Goal: Information Seeking & Learning: Check status

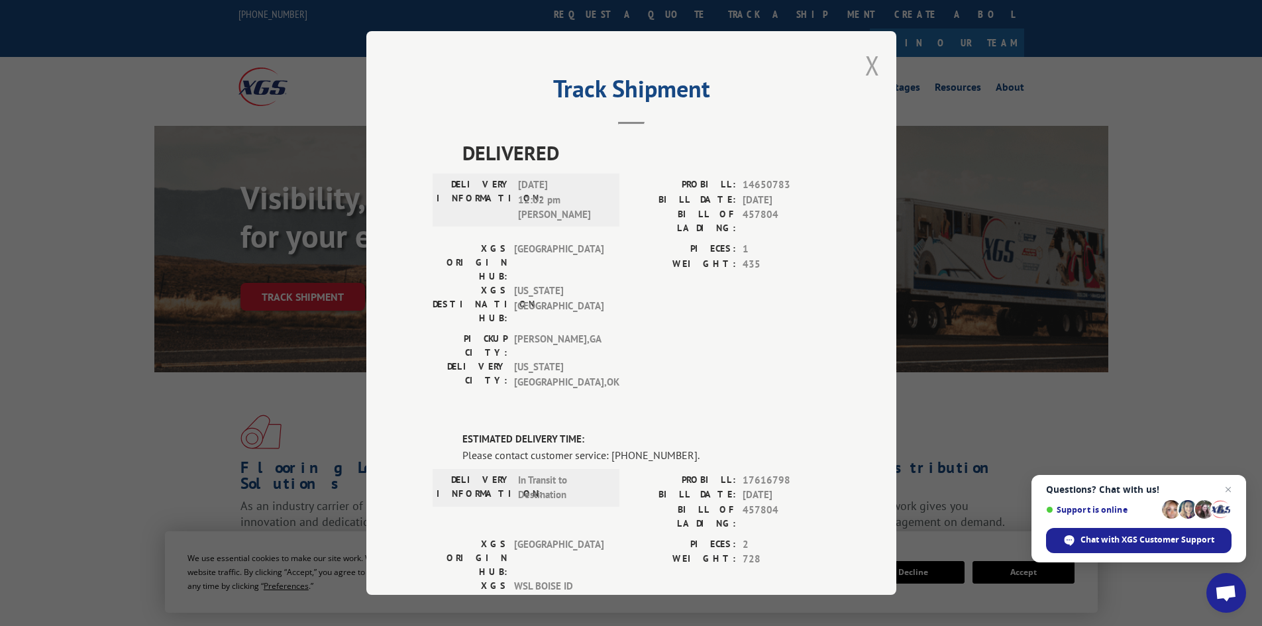
scroll to position [25, 0]
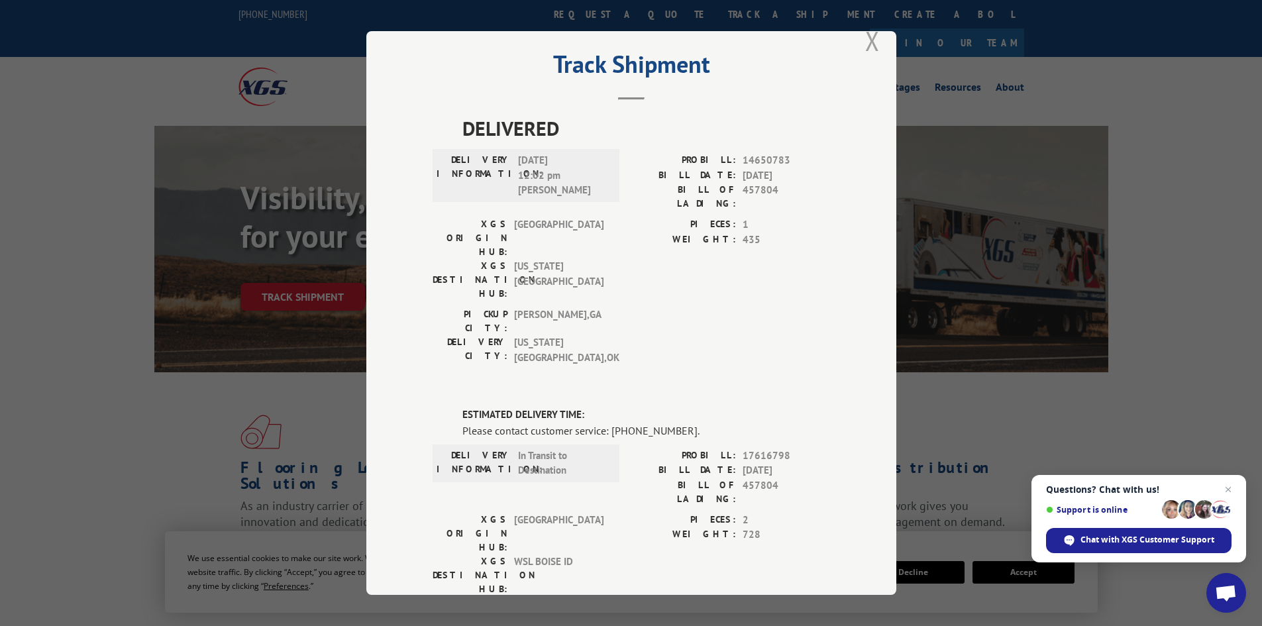
click at [865, 41] on button "Close modal" at bounding box center [872, 40] width 15 height 35
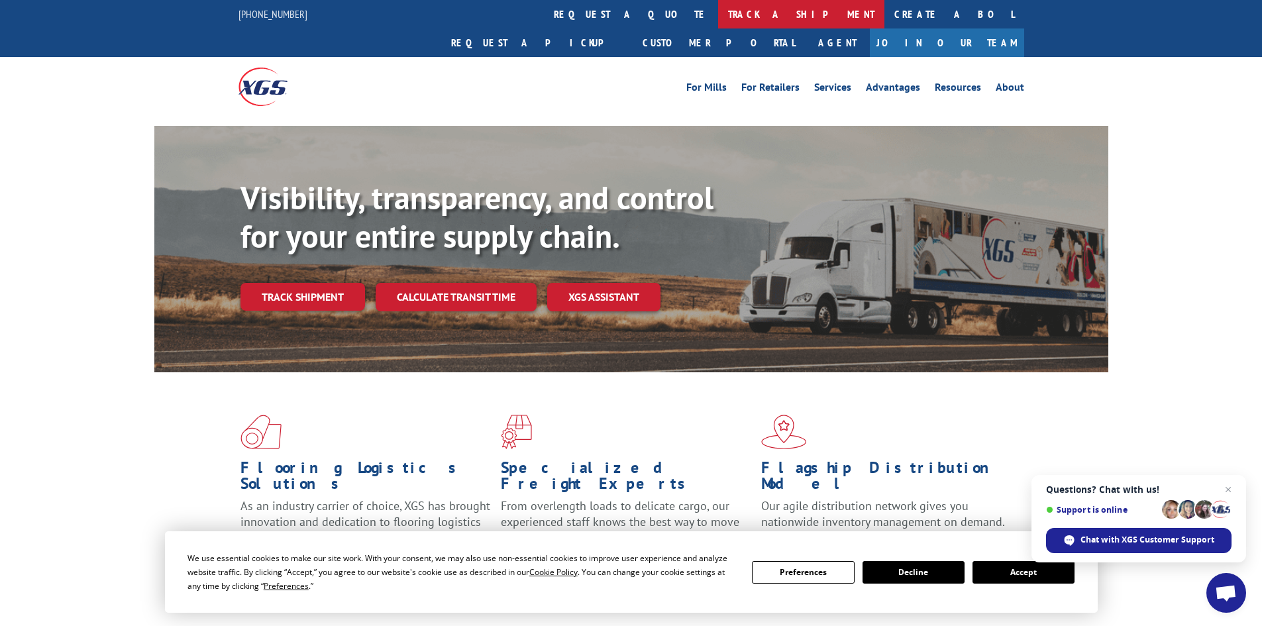
click at [718, 15] on link "track a shipment" at bounding box center [801, 14] width 166 height 28
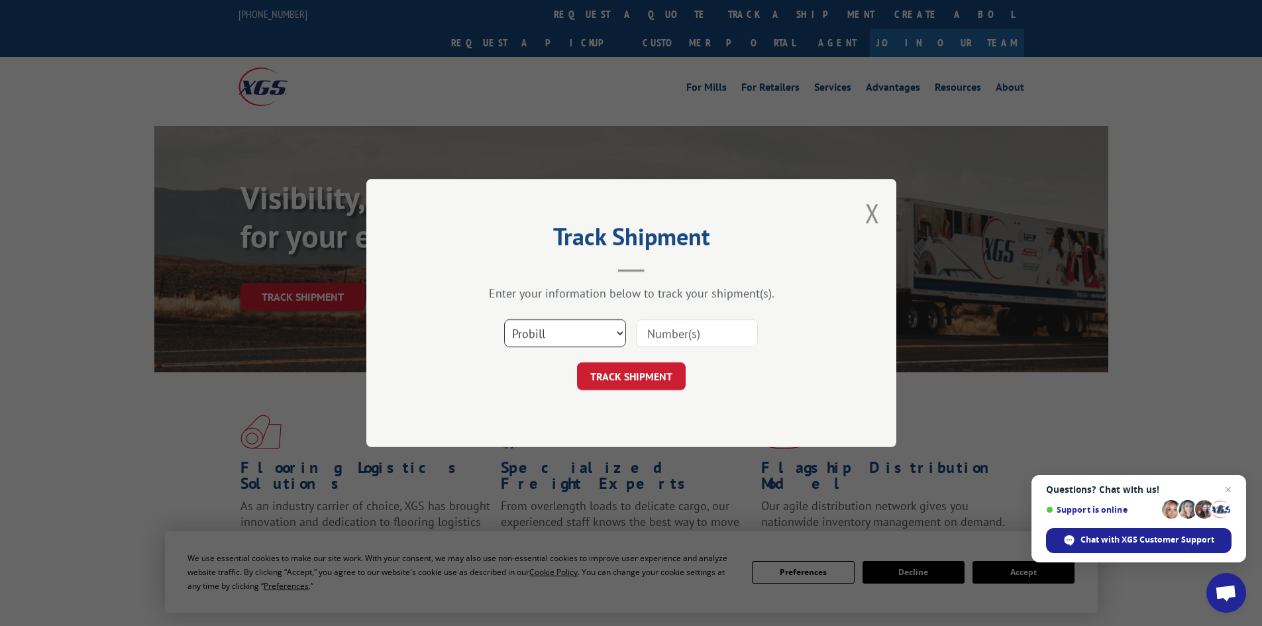
click at [620, 333] on select "Select category... Probill BOL PO" at bounding box center [565, 333] width 122 height 28
select select "bol"
click at [504, 319] on select "Select category... Probill BOL PO" at bounding box center [565, 333] width 122 height 28
click at [646, 333] on input at bounding box center [697, 333] width 122 height 28
paste input "7050162"
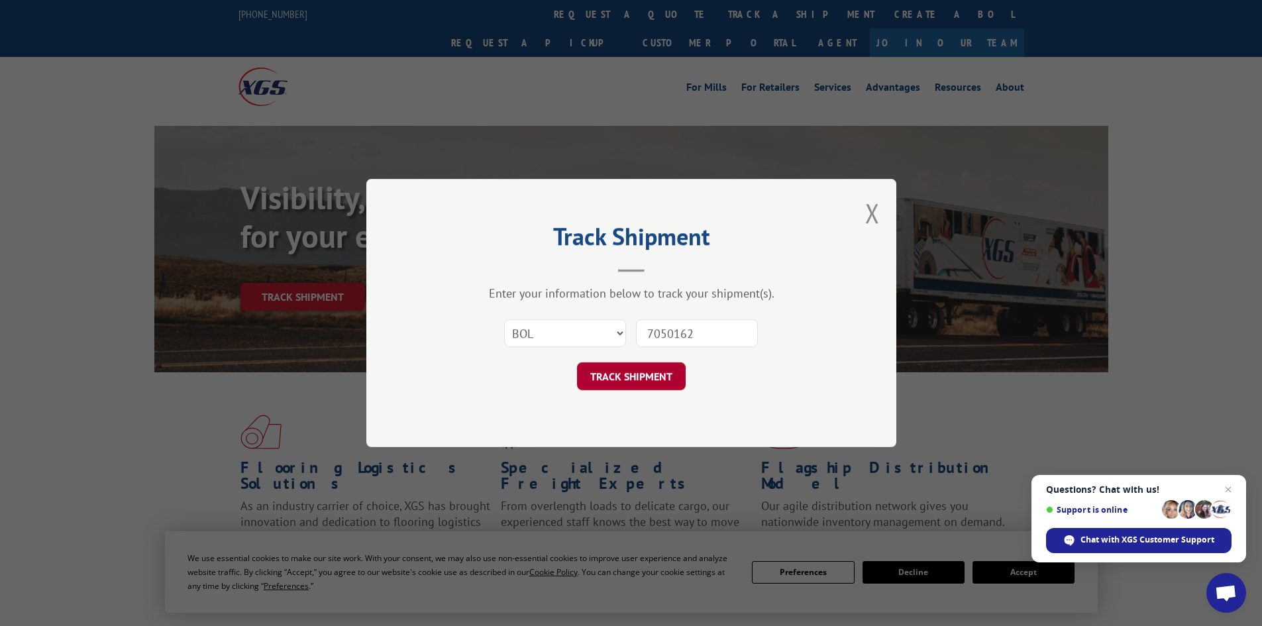
type input "7050162"
click at [656, 376] on button "TRACK SHIPMENT" at bounding box center [631, 376] width 109 height 28
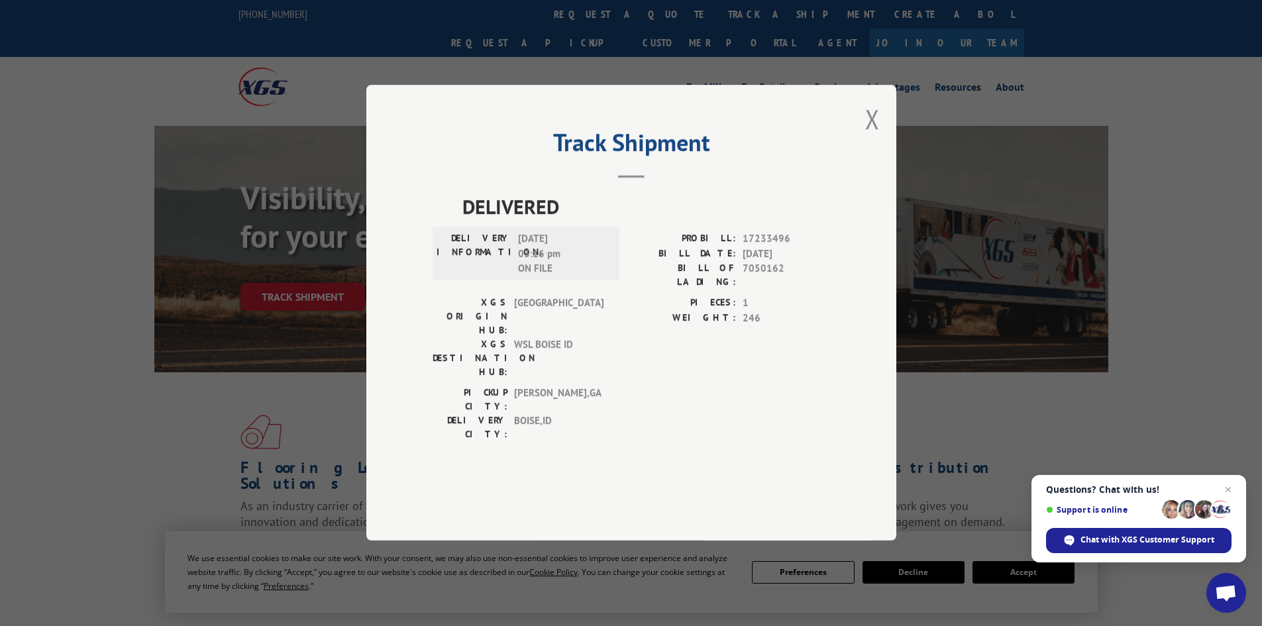
click at [880, 150] on div "Track Shipment DELIVERED DELIVERY INFORMATION: [DATE] 03:16 pm ON FILE PROBILL:…" at bounding box center [631, 313] width 530 height 456
click at [873, 137] on button "Close modal" at bounding box center [872, 118] width 15 height 35
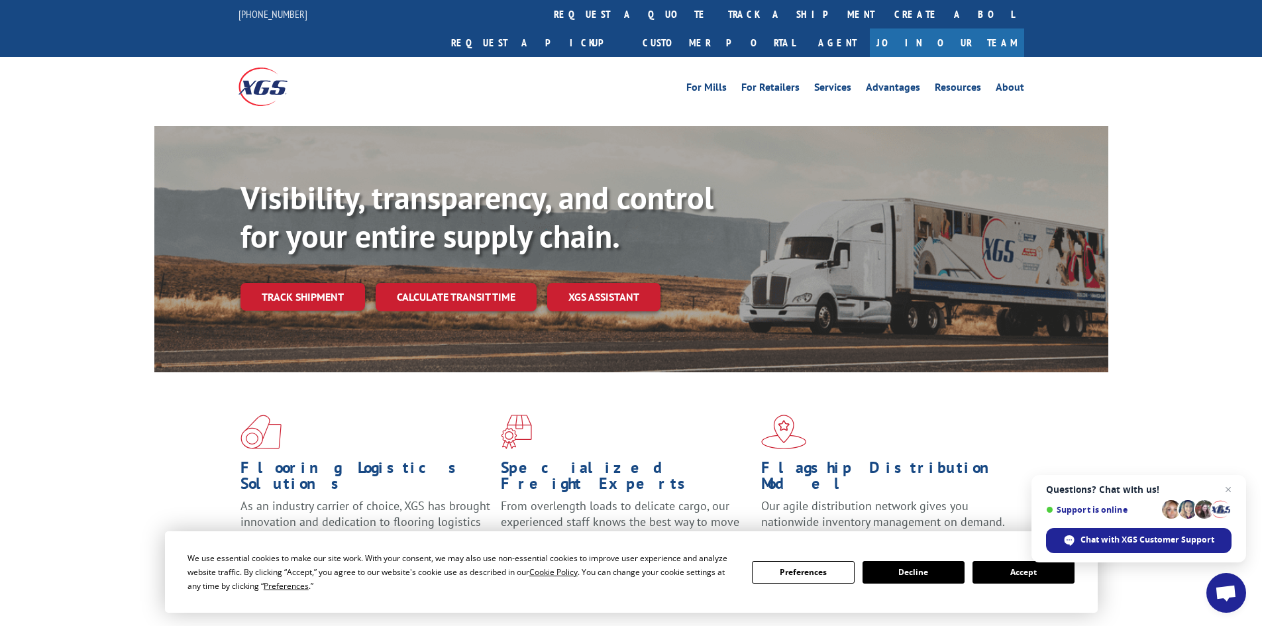
click at [718, 13] on link "track a shipment" at bounding box center [801, 14] width 166 height 28
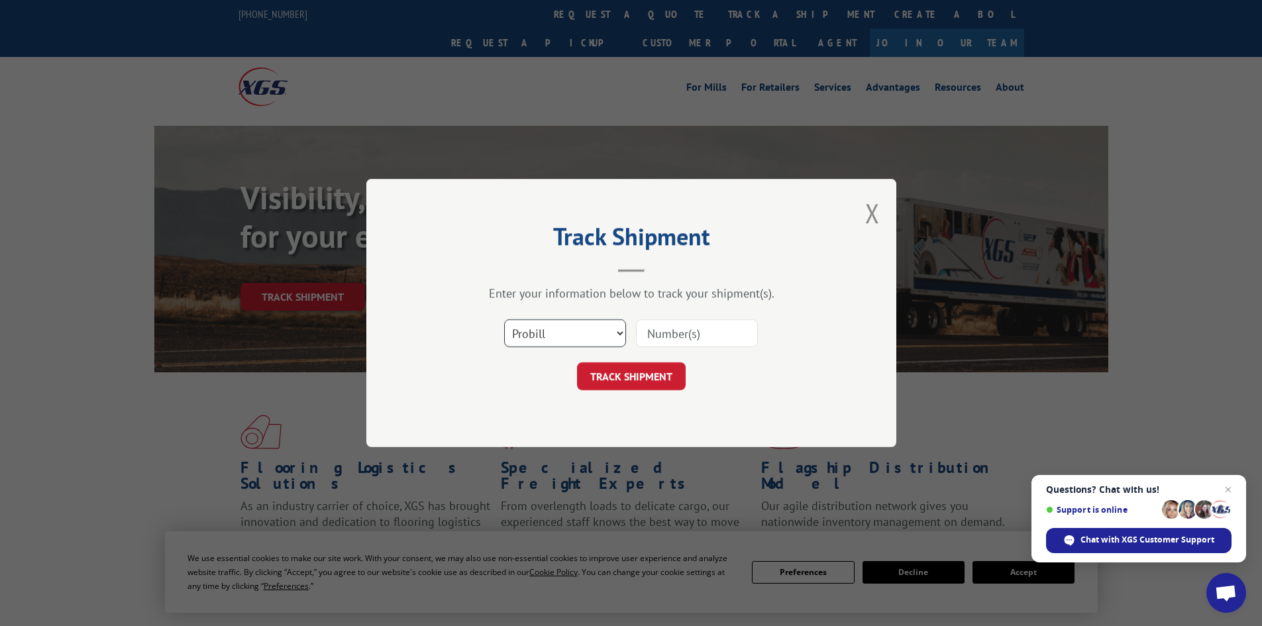
click at [618, 335] on select "Select category... Probill BOL PO" at bounding box center [565, 333] width 122 height 28
select select "bol"
click at [504, 319] on select "Select category... Probill BOL PO" at bounding box center [565, 333] width 122 height 28
click at [651, 332] on input at bounding box center [697, 333] width 122 height 28
paste input "7056701"
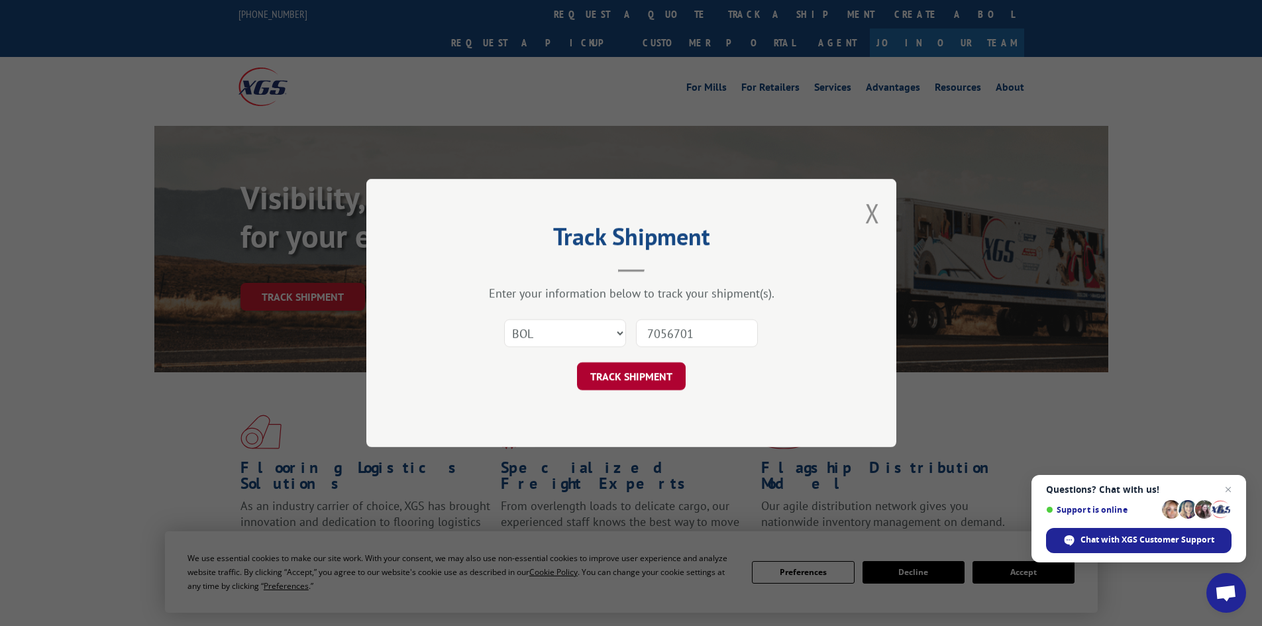
type input "7056701"
drag, startPoint x: 658, startPoint y: 380, endPoint x: 591, endPoint y: 378, distance: 66.9
click at [655, 379] on button "TRACK SHIPMENT" at bounding box center [631, 376] width 109 height 28
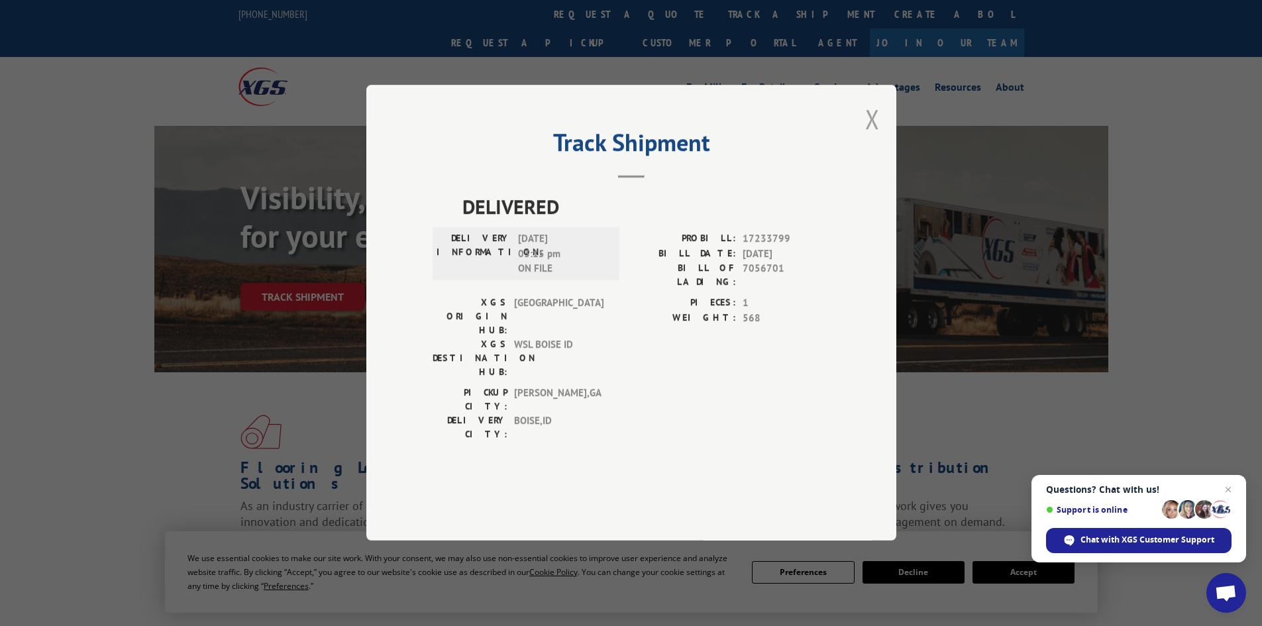
click at [867, 137] on button "Close modal" at bounding box center [872, 118] width 15 height 35
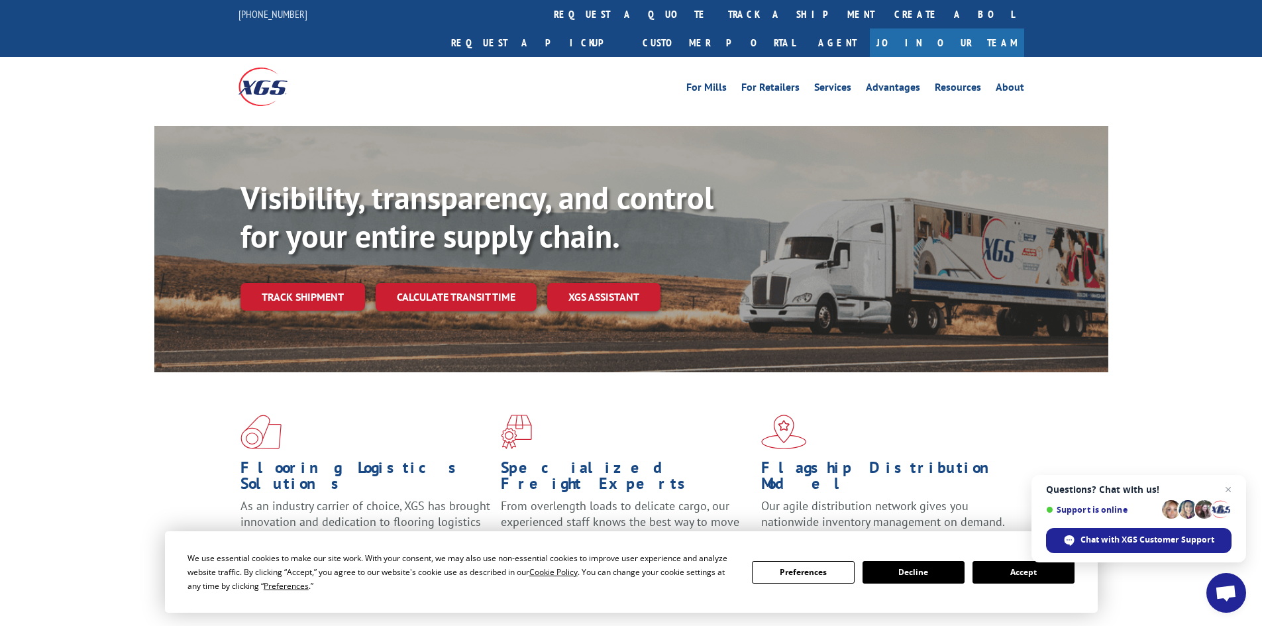
drag, startPoint x: 586, startPoint y: 22, endPoint x: 591, endPoint y: 38, distance: 16.8
click at [718, 21] on link "track a shipment" at bounding box center [801, 14] width 166 height 28
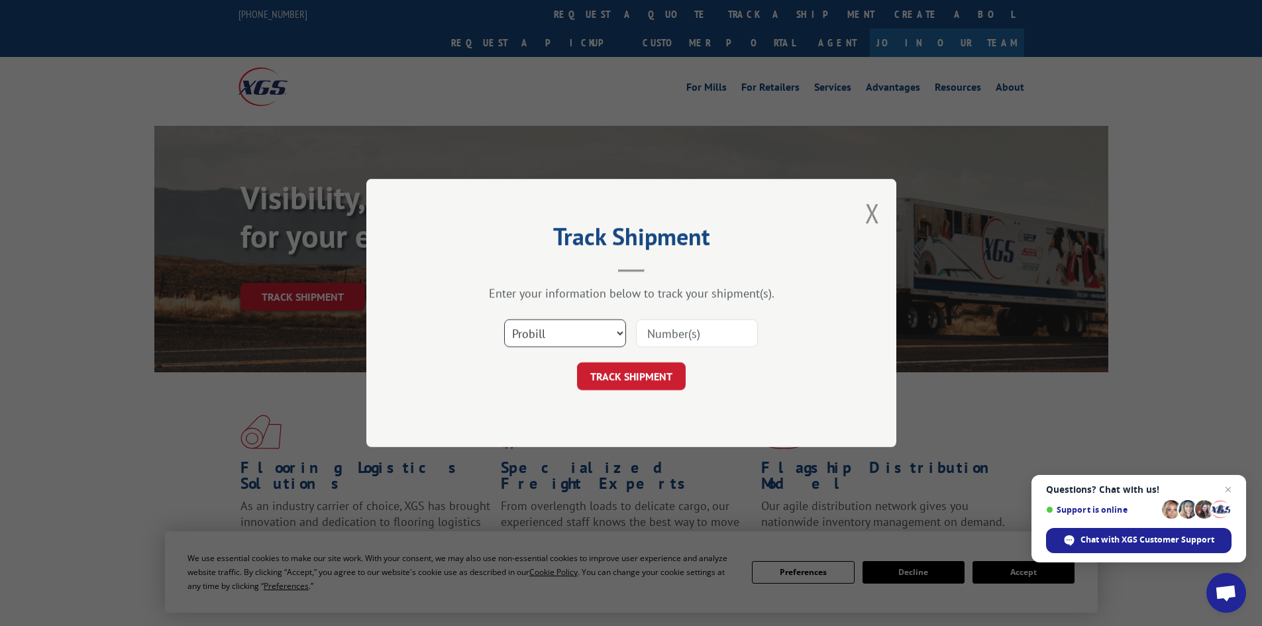
click at [617, 329] on select "Select category... Probill BOL PO" at bounding box center [565, 333] width 122 height 28
select select "bol"
click at [504, 319] on select "Select category... Probill BOL PO" at bounding box center [565, 333] width 122 height 28
click at [661, 332] on input at bounding box center [697, 333] width 122 height 28
paste input "5530968"
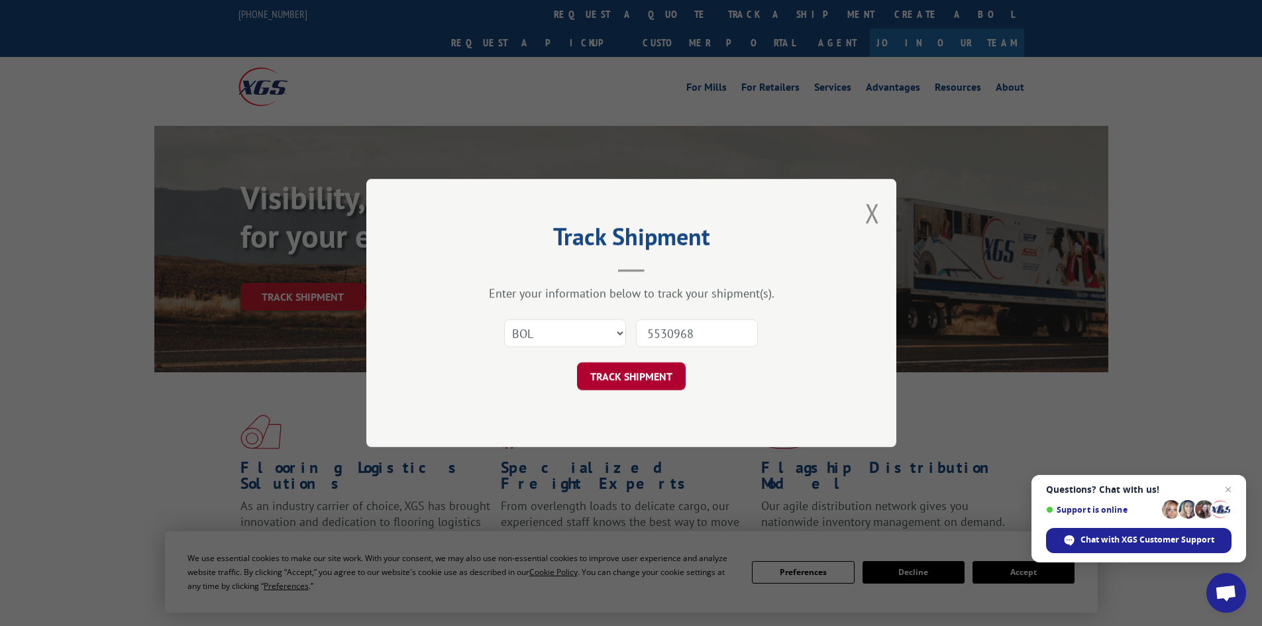
type input "5530968"
click at [661, 384] on button "TRACK SHIPMENT" at bounding box center [631, 376] width 109 height 28
